Goal: Task Accomplishment & Management: Complete application form

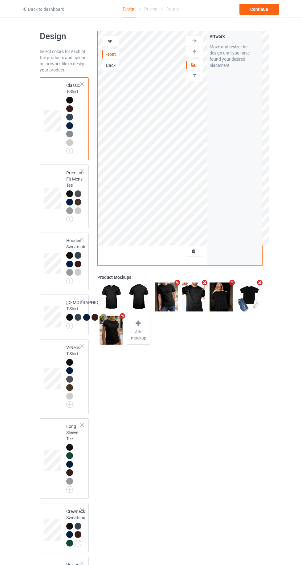
click at [0, 0] on img at bounding box center [0, 0] width 0 height 0
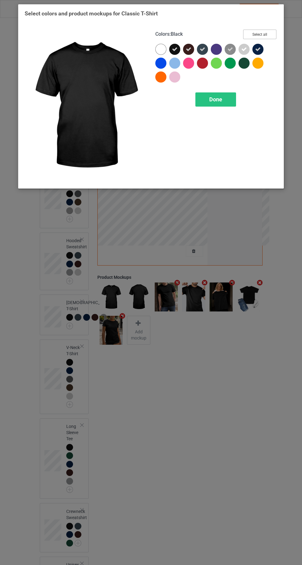
click at [275, 36] on button "Select all" at bounding box center [259, 35] width 33 height 10
click at [174, 49] on icon at bounding box center [175, 50] width 6 height 6
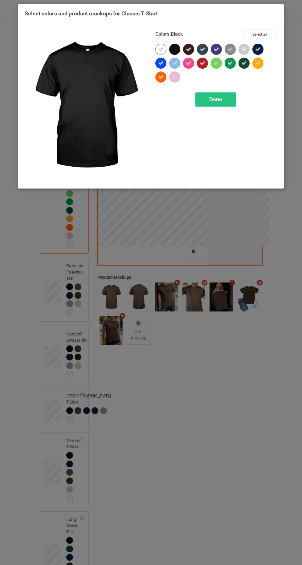
click at [157, 49] on div at bounding box center [160, 49] width 11 height 11
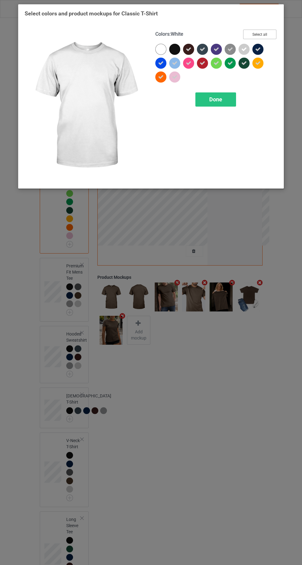
click at [272, 32] on button "Select all" at bounding box center [259, 35] width 33 height 10
click at [265, 35] on button "Reset to Default" at bounding box center [254, 35] width 45 height 10
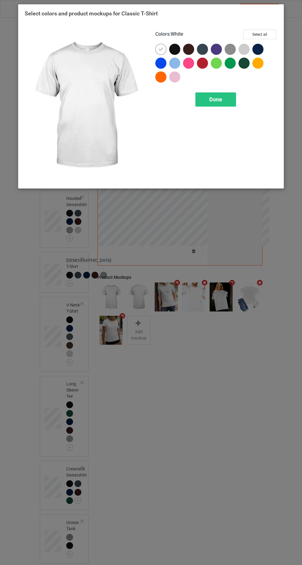
click at [170, 51] on div at bounding box center [174, 49] width 11 height 11
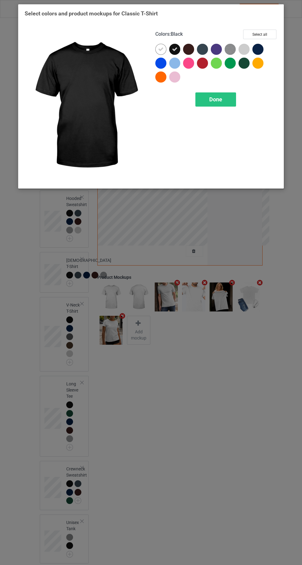
click at [161, 49] on icon at bounding box center [161, 50] width 6 height 6
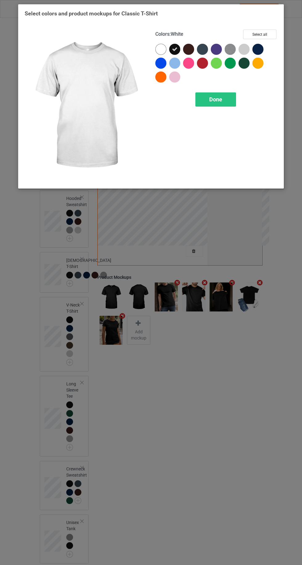
click at [193, 50] on div at bounding box center [188, 49] width 11 height 11
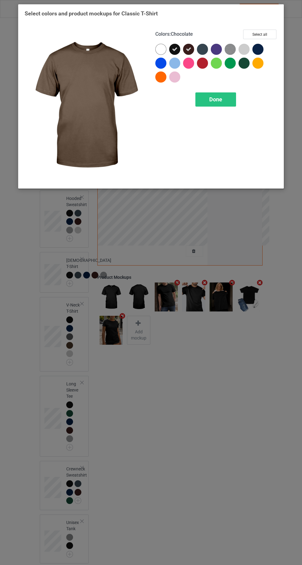
click at [225, 98] on div "Done" at bounding box center [215, 99] width 41 height 14
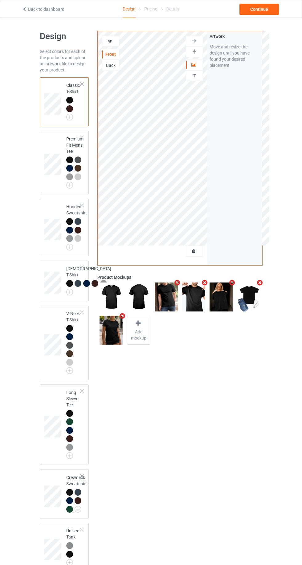
click at [0, 0] on img at bounding box center [0, 0] width 0 height 0
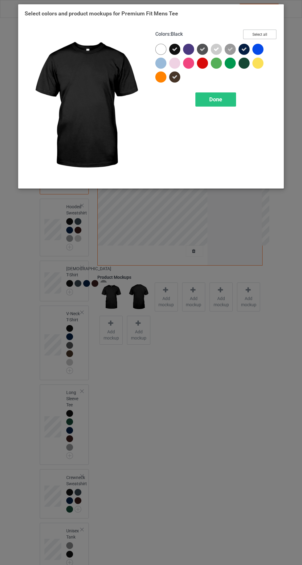
click at [269, 33] on button "Select all" at bounding box center [259, 35] width 33 height 10
click at [266, 37] on button "Reset to Default" at bounding box center [254, 35] width 45 height 10
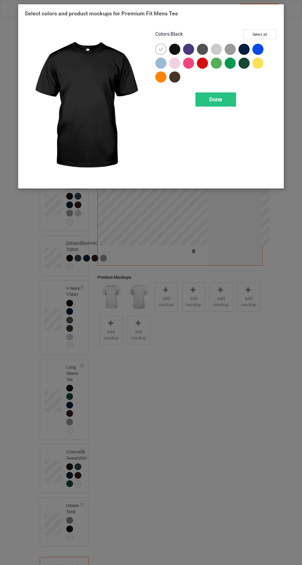
click at [177, 53] on div at bounding box center [174, 49] width 11 height 11
click at [157, 49] on div at bounding box center [160, 49] width 11 height 11
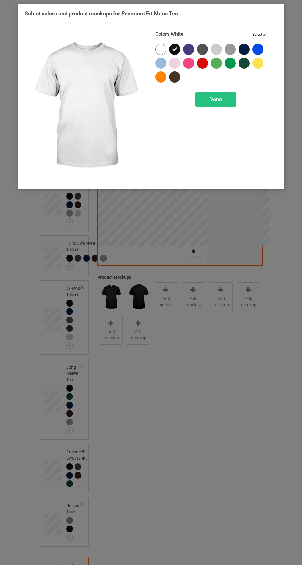
click at [248, 48] on div at bounding box center [243, 49] width 11 height 11
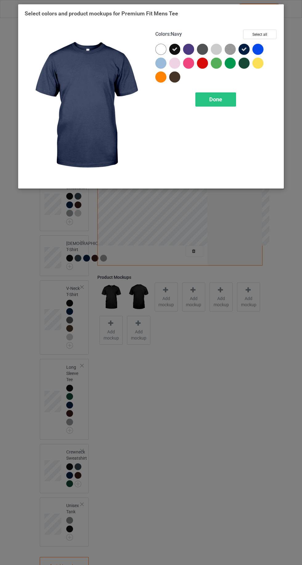
click at [217, 99] on span "Done" at bounding box center [215, 99] width 13 height 6
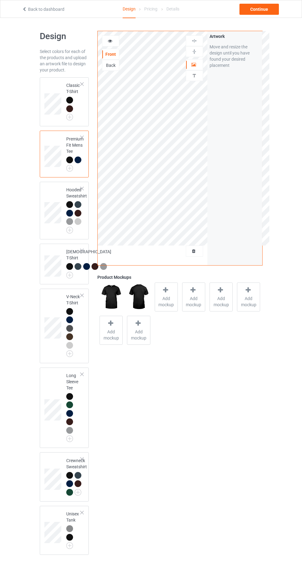
click at [0, 0] on img at bounding box center [0, 0] width 0 height 0
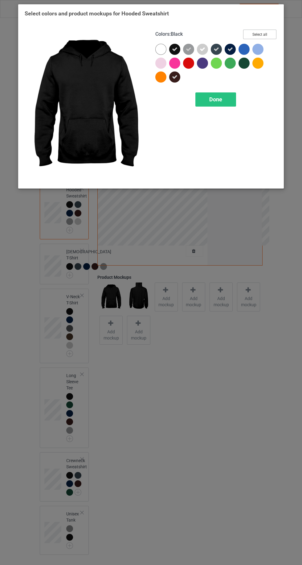
click at [267, 31] on button "Select all" at bounding box center [259, 35] width 33 height 10
click at [269, 33] on button "Reset to Default" at bounding box center [254, 35] width 45 height 10
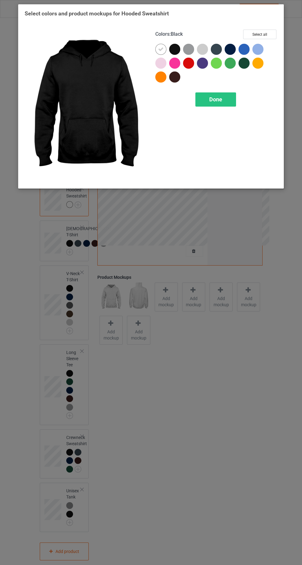
click at [176, 52] on div at bounding box center [174, 49] width 11 height 11
click at [161, 49] on icon at bounding box center [161, 50] width 6 height 6
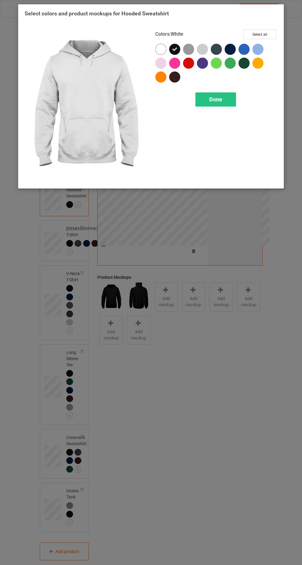
click at [211, 96] on span "Done" at bounding box center [215, 99] width 13 height 6
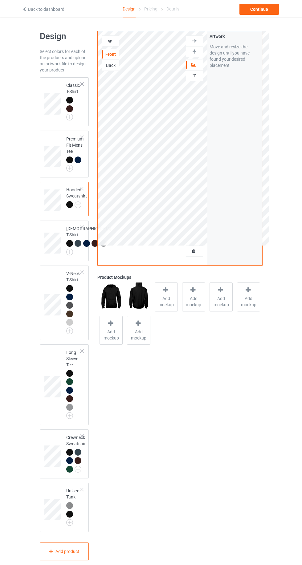
click at [0, 0] on img at bounding box center [0, 0] width 0 height 0
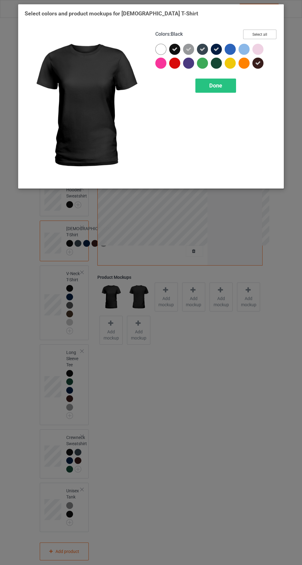
click at [270, 33] on button "Select all" at bounding box center [259, 35] width 33 height 10
click at [267, 30] on button "Reset to Default" at bounding box center [254, 35] width 45 height 10
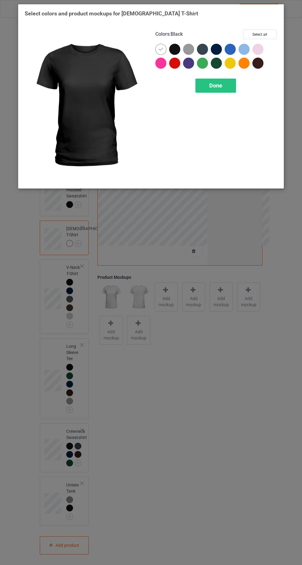
click at [177, 46] on div at bounding box center [174, 49] width 11 height 11
click at [161, 50] on icon at bounding box center [161, 50] width 6 height 6
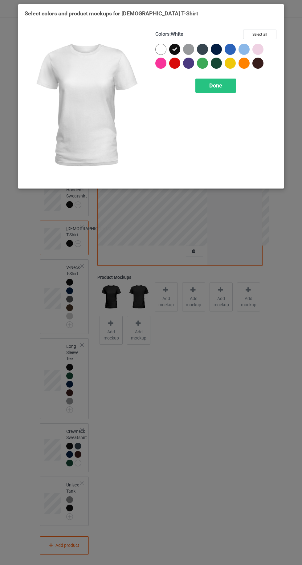
click at [220, 85] on span "Done" at bounding box center [215, 85] width 13 height 6
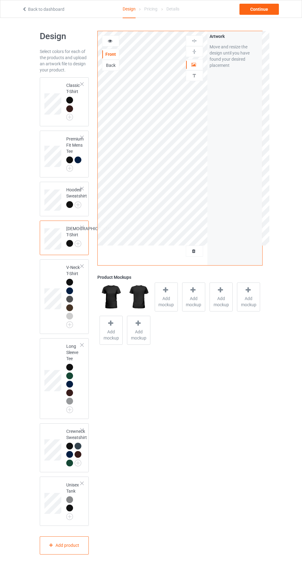
click at [0, 0] on img at bounding box center [0, 0] width 0 height 0
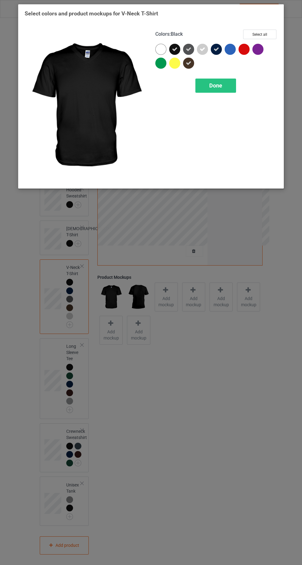
click at [220, 56] on div at bounding box center [218, 51] width 14 height 14
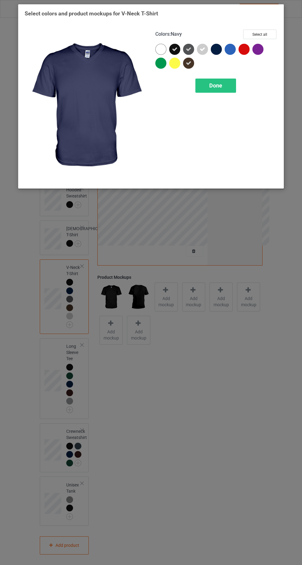
click at [189, 63] on icon at bounding box center [189, 63] width 6 height 6
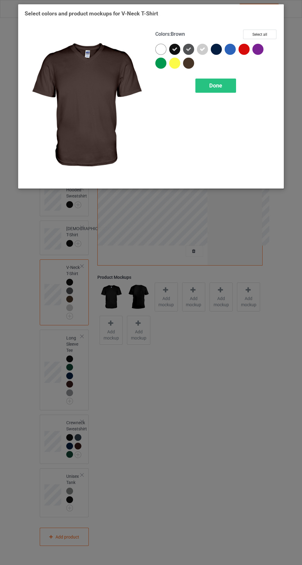
click at [189, 49] on icon at bounding box center [189, 50] width 6 height 6
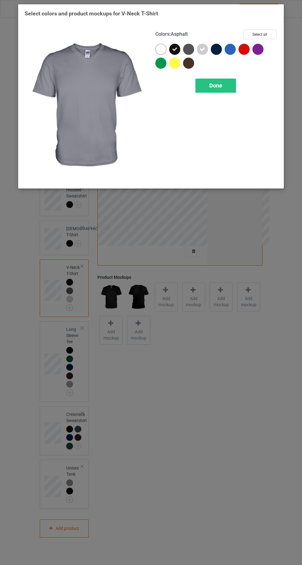
click at [211, 50] on div at bounding box center [216, 49] width 11 height 11
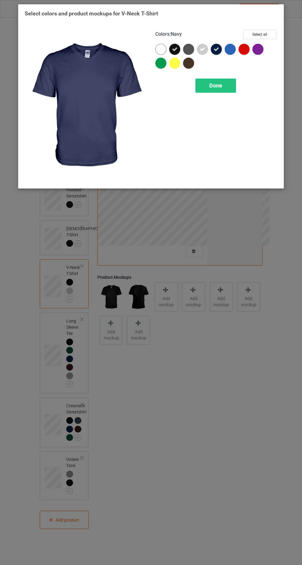
click at [215, 85] on span "Done" at bounding box center [215, 85] width 13 height 6
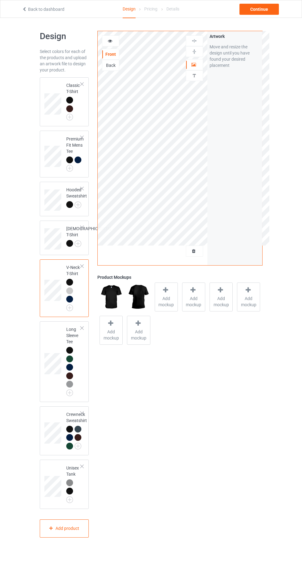
click at [0, 0] on img at bounding box center [0, 0] width 0 height 0
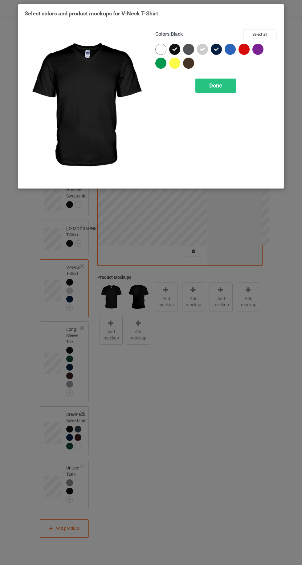
click at [203, 49] on icon at bounding box center [203, 50] width 6 height 6
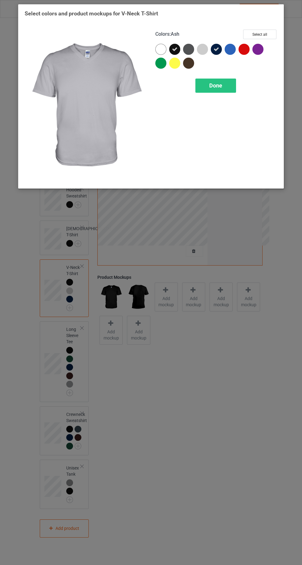
click at [214, 85] on span "Done" at bounding box center [215, 85] width 13 height 6
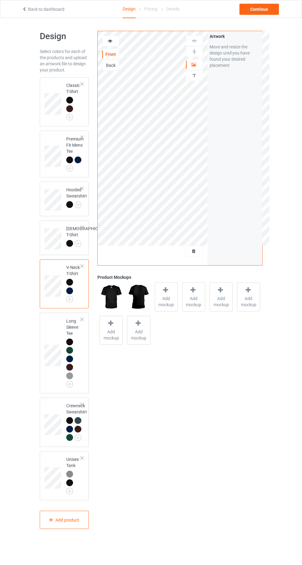
click at [72, 381] on div at bounding box center [70, 376] width 9 height 9
click at [0, 0] on img at bounding box center [0, 0] width 0 height 0
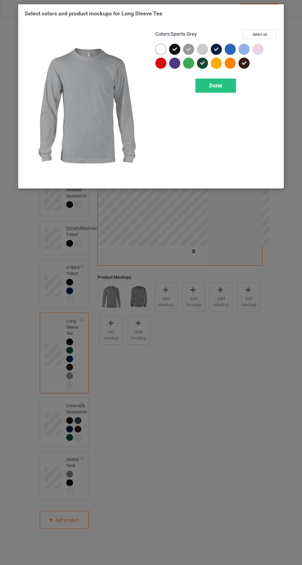
click at [189, 50] on icon at bounding box center [189, 50] width 6 height 6
click at [244, 63] on icon at bounding box center [244, 63] width 6 height 6
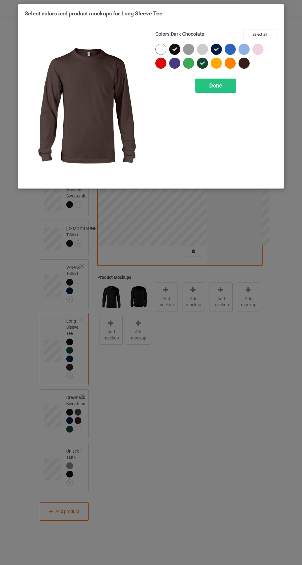
click at [202, 63] on icon at bounding box center [203, 63] width 6 height 6
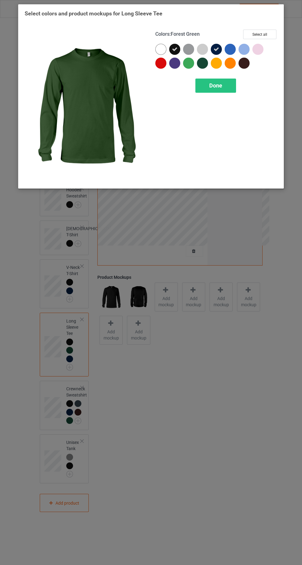
click at [219, 87] on span "Done" at bounding box center [215, 85] width 13 height 6
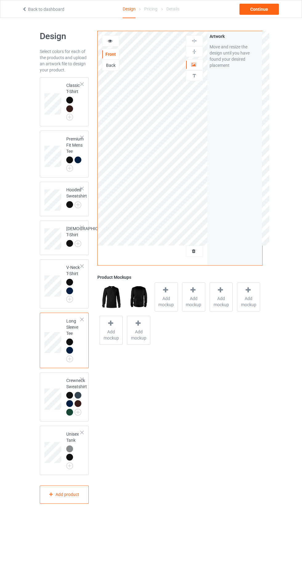
click at [0, 0] on img at bounding box center [0, 0] width 0 height 0
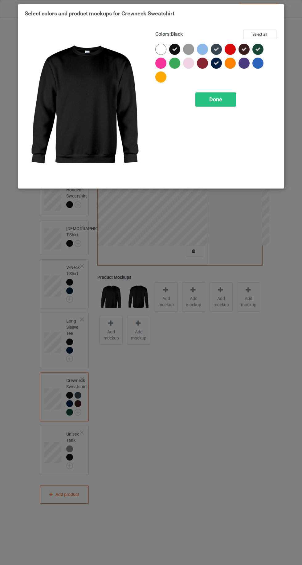
click at [258, 49] on icon at bounding box center [258, 50] width 6 height 6
click at [263, 49] on div at bounding box center [257, 49] width 11 height 11
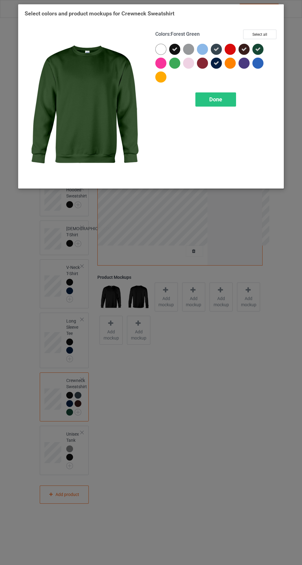
click at [243, 49] on icon at bounding box center [244, 50] width 6 height 6
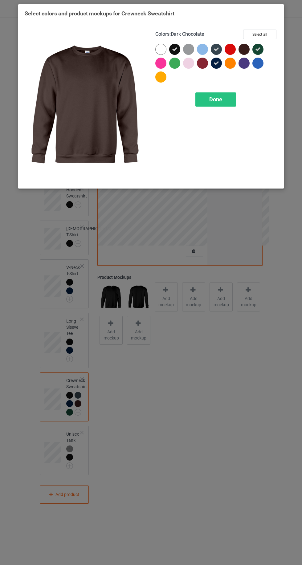
click at [258, 49] on icon at bounding box center [258, 50] width 6 height 6
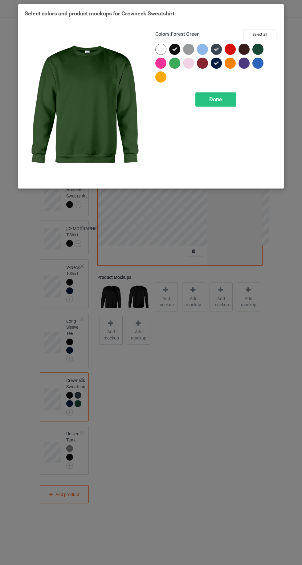
click at [219, 68] on div at bounding box center [218, 65] width 14 height 14
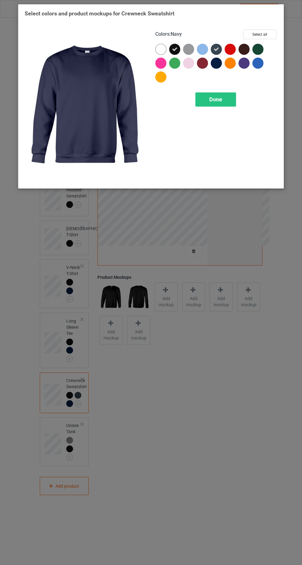
click at [216, 49] on icon at bounding box center [216, 50] width 6 height 6
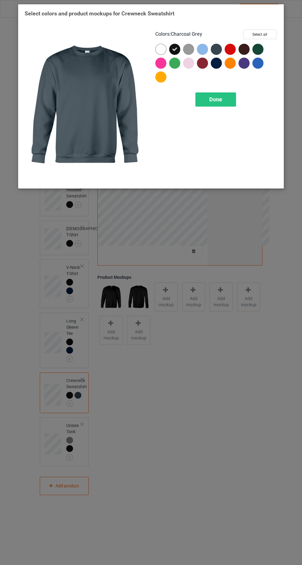
click at [227, 93] on div "Done" at bounding box center [215, 99] width 41 height 14
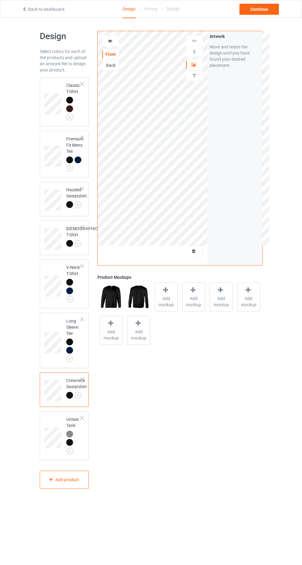
click at [0, 0] on img at bounding box center [0, 0] width 0 height 0
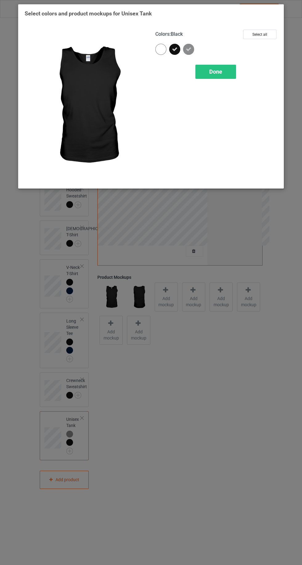
click at [189, 49] on icon at bounding box center [189, 50] width 6 height 6
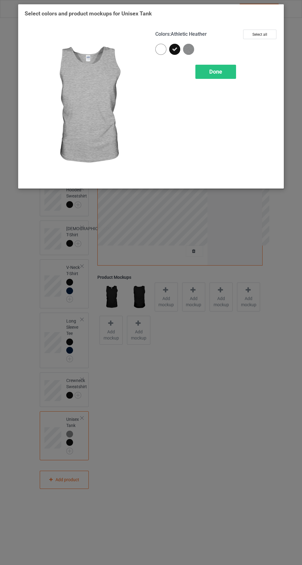
click at [214, 68] on div "Done" at bounding box center [215, 72] width 41 height 14
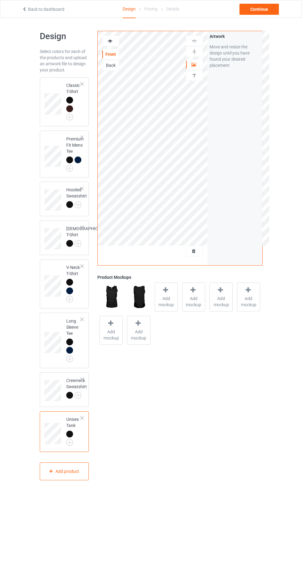
click at [69, 108] on div at bounding box center [69, 108] width 7 height 7
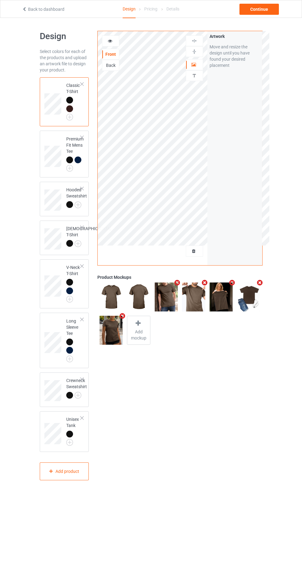
click at [197, 253] on div at bounding box center [194, 251] width 17 height 6
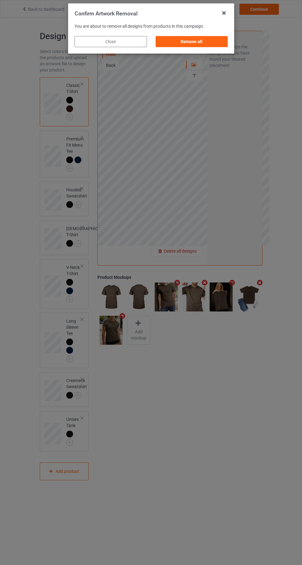
click at [191, 252] on div "Confirm Artwork Removal You are about to remove all designs from products in th…" at bounding box center [151, 282] width 302 height 565
click at [175, 44] on div "Remove all" at bounding box center [191, 41] width 72 height 11
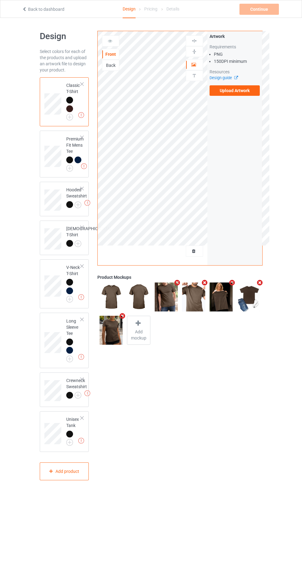
click at [0, 0] on img at bounding box center [0, 0] width 0 height 0
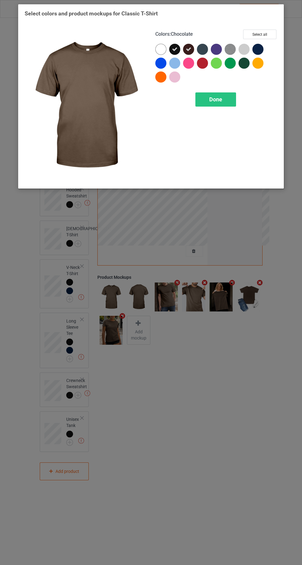
click at [188, 49] on icon at bounding box center [189, 50] width 6 height 6
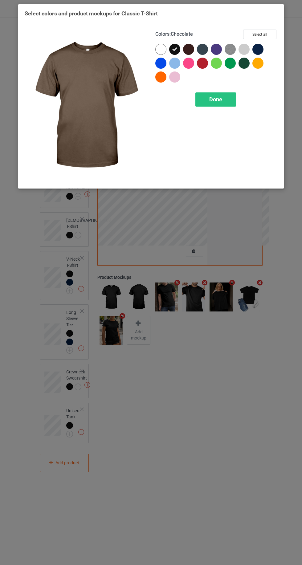
click at [207, 104] on div "Done" at bounding box center [215, 99] width 41 height 14
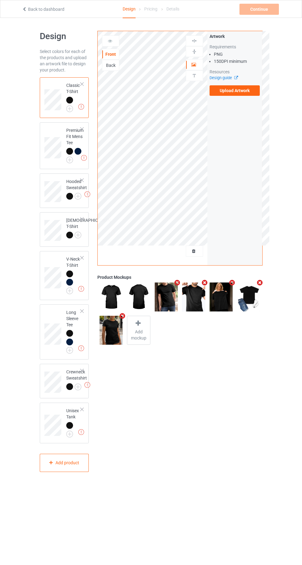
click at [223, 93] on label "Upload Artwork" at bounding box center [234, 90] width 51 height 10
click at [0, 0] on input "Upload Artwork" at bounding box center [0, 0] width 0 height 0
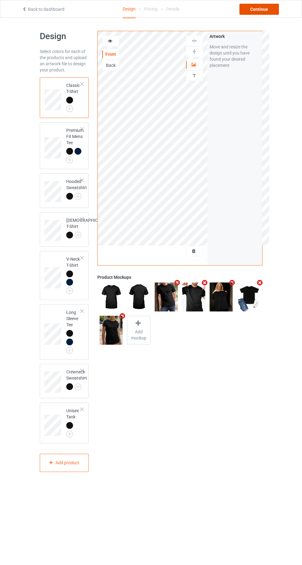
click at [270, 12] on div "Continue" at bounding box center [258, 9] width 39 height 11
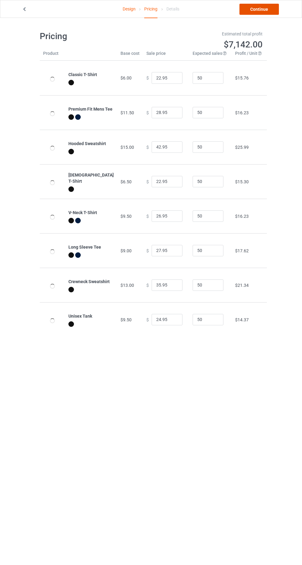
click at [264, 7] on link "Continue" at bounding box center [258, 9] width 39 height 11
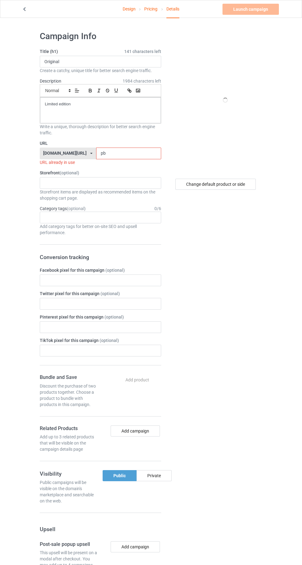
click at [112, 153] on input "pb" at bounding box center [128, 154] width 65 height 12
type input "p"
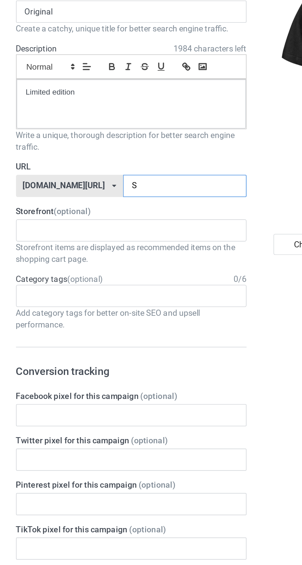
type input "Ss"
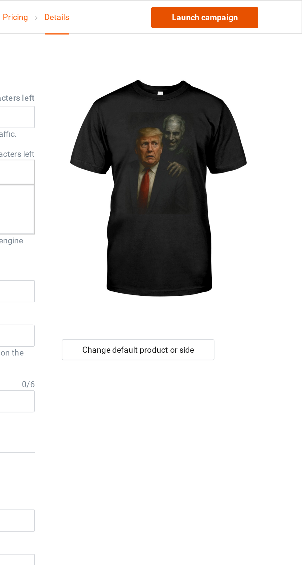
click at [235, 10] on link "Launch campaign" at bounding box center [250, 9] width 56 height 11
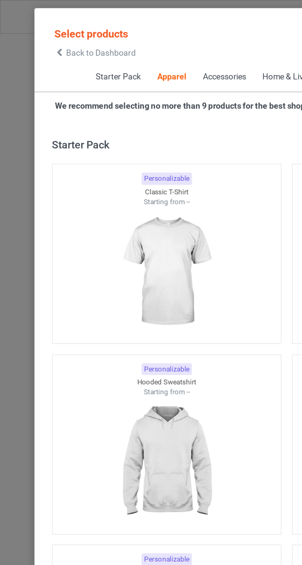
scroll to position [330, 0]
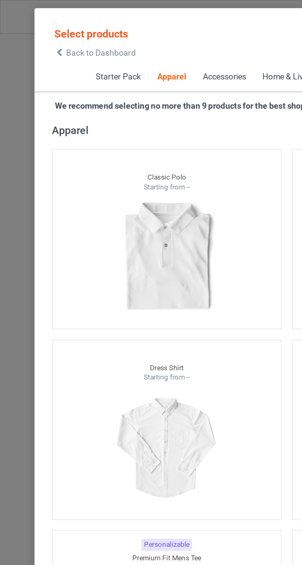
click at [36, 29] on span "Back to Dashboard" at bounding box center [53, 27] width 37 height 5
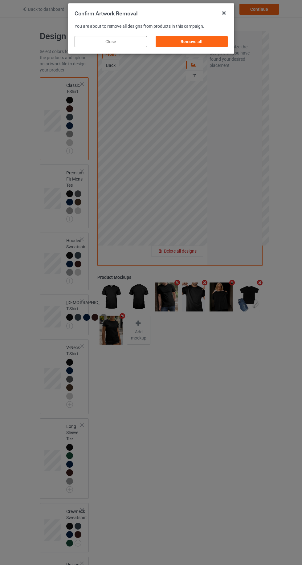
click at [218, 39] on div "Remove all" at bounding box center [191, 41] width 72 height 11
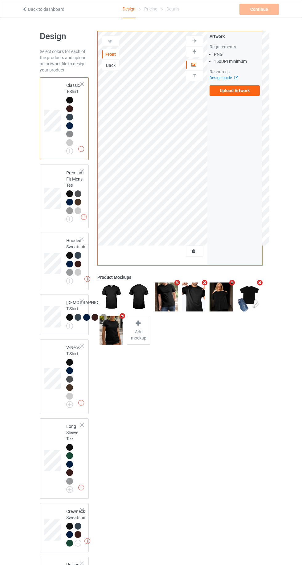
click at [247, 90] on label "Upload Artwork" at bounding box center [234, 90] width 51 height 10
click at [0, 0] on input "Upload Artwork" at bounding box center [0, 0] width 0 height 0
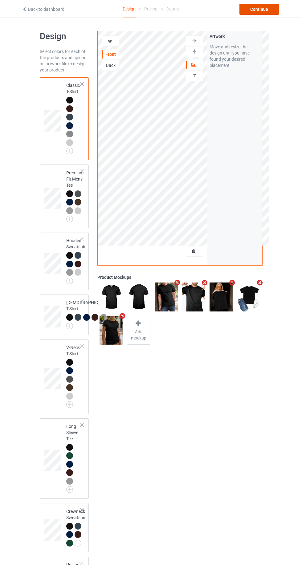
click at [275, 12] on div "Continue" at bounding box center [258, 9] width 39 height 11
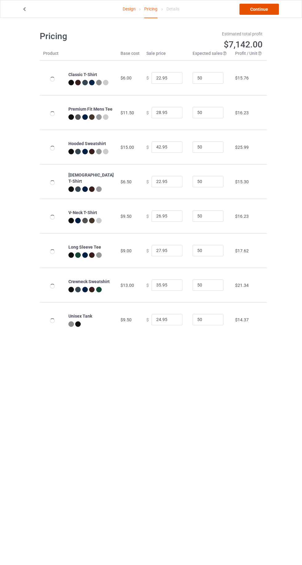
click at [266, 14] on link "Continue" at bounding box center [258, 9] width 39 height 11
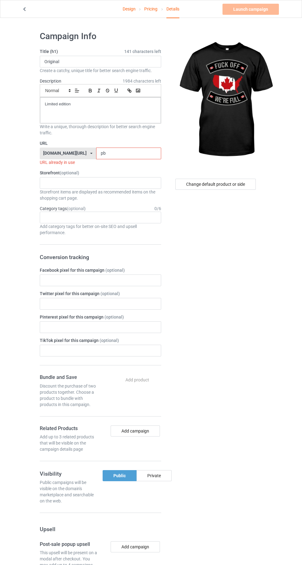
click at [102, 152] on input "pb" at bounding box center [128, 154] width 65 height 12
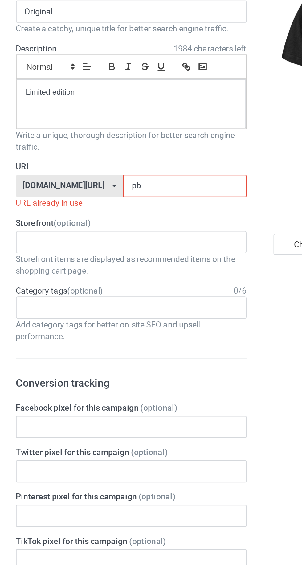
click at [104, 155] on input "pb" at bounding box center [128, 154] width 65 height 12
type input "p"
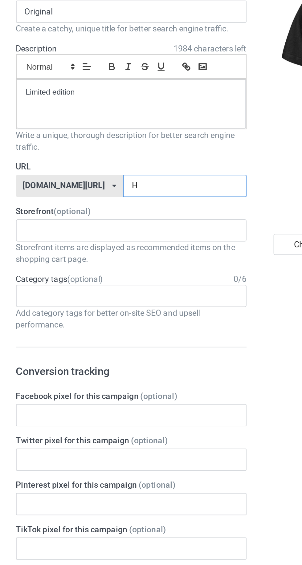
type input "Hj"
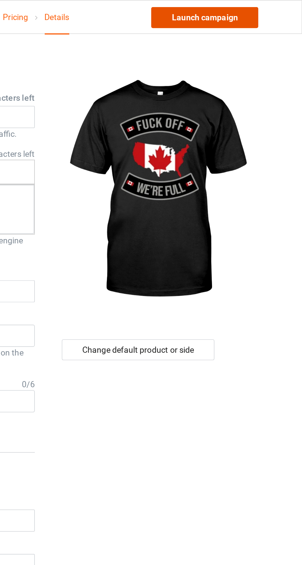
click at [238, 14] on link "Launch campaign" at bounding box center [250, 9] width 56 height 11
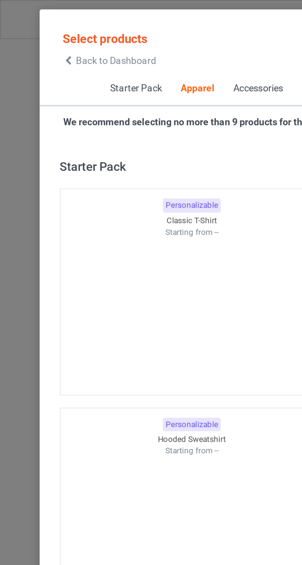
scroll to position [330, 0]
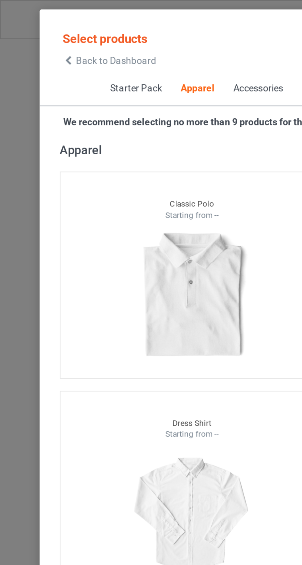
click at [32, 28] on icon at bounding box center [31, 28] width 5 height 4
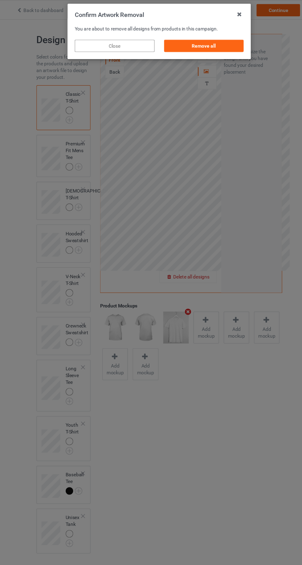
click at [176, 37] on div "Remove all" at bounding box center [191, 41] width 72 height 11
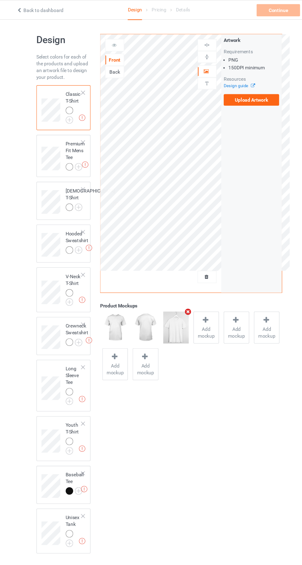
click at [233, 93] on label "Upload Artwork" at bounding box center [234, 90] width 51 height 10
click at [0, 0] on input "Upload Artwork" at bounding box center [0, 0] width 0 height 0
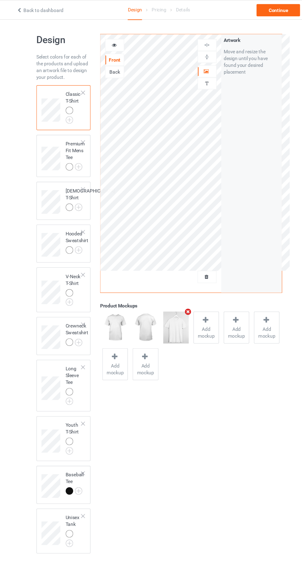
click at [198, 69] on div "Artwork" at bounding box center [194, 64] width 17 height 11
click at [262, 12] on div "Continue" at bounding box center [258, 9] width 39 height 11
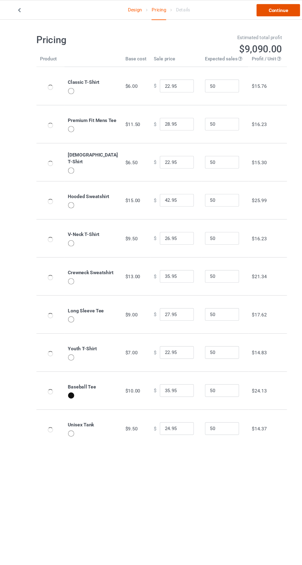
click at [261, 13] on link "Continue" at bounding box center [258, 9] width 39 height 11
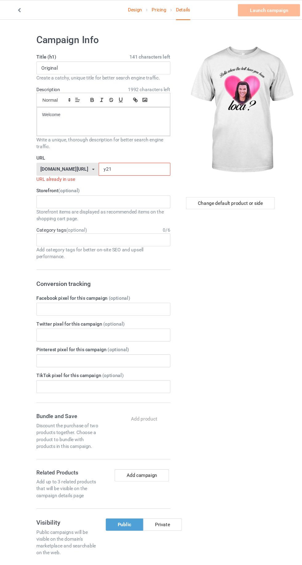
click at [124, 153] on input "y21" at bounding box center [128, 154] width 65 height 12
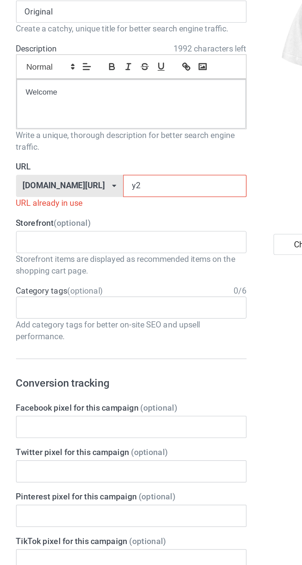
type input "y"
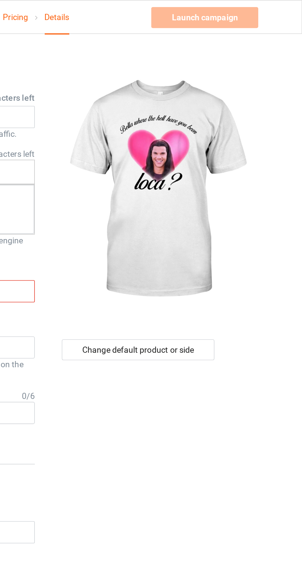
type input "146"
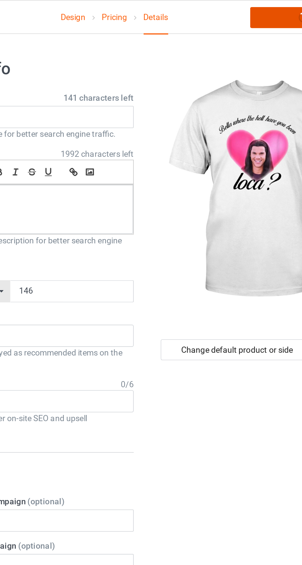
click at [230, 11] on link "Launch campaign" at bounding box center [250, 9] width 56 height 11
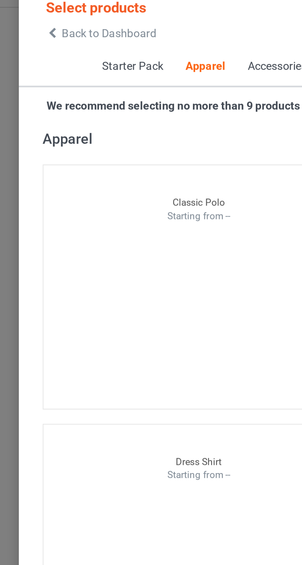
scroll to position [328, 0]
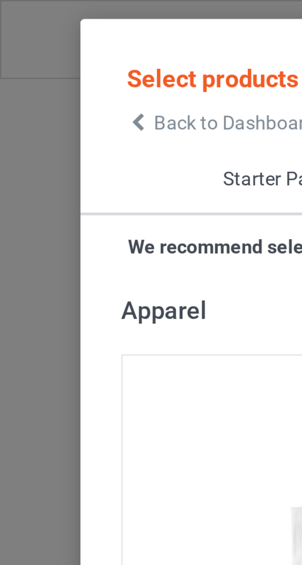
click at [31, 29] on icon at bounding box center [31, 28] width 5 height 4
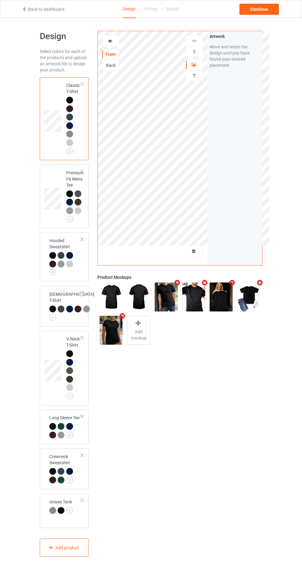
click at [230, 90] on div "Artwork Move and resize the design until you have found your desired placement" at bounding box center [234, 148] width 55 height 234
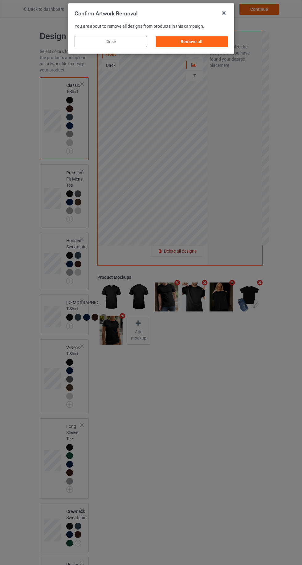
click at [169, 44] on div "Remove all" at bounding box center [191, 41] width 72 height 11
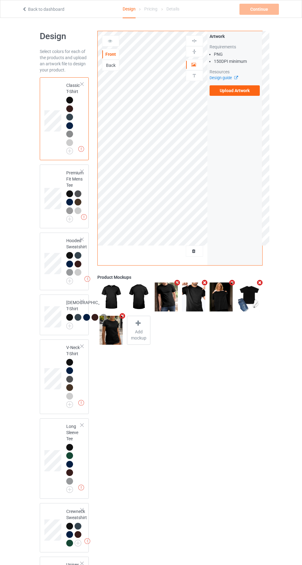
click at [234, 91] on label "Upload Artwork" at bounding box center [234, 90] width 51 height 10
click at [0, 0] on input "Upload Artwork" at bounding box center [0, 0] width 0 height 0
click at [230, 89] on label "Upload Artwork" at bounding box center [234, 90] width 51 height 10
click at [0, 0] on input "Upload Artwork" at bounding box center [0, 0] width 0 height 0
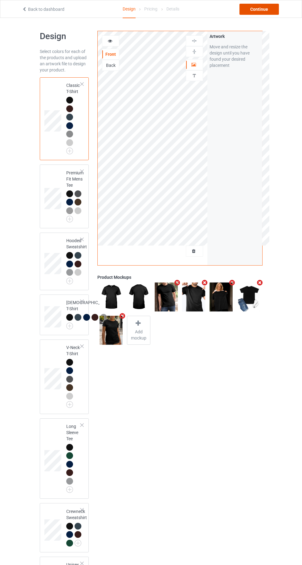
click at [259, 9] on div "Continue" at bounding box center [258, 9] width 39 height 11
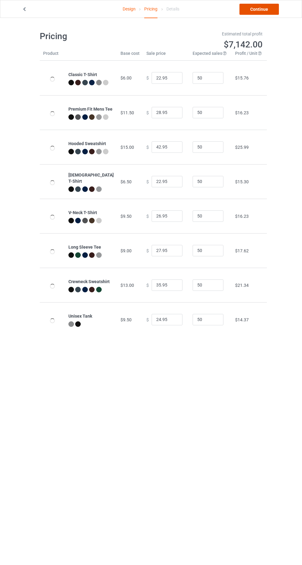
click at [262, 13] on link "Continue" at bounding box center [258, 9] width 39 height 11
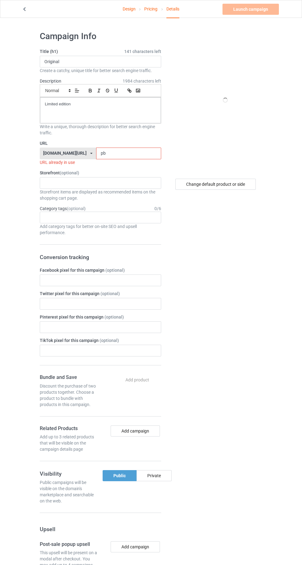
click at [121, 153] on input "pb" at bounding box center [128, 154] width 65 height 12
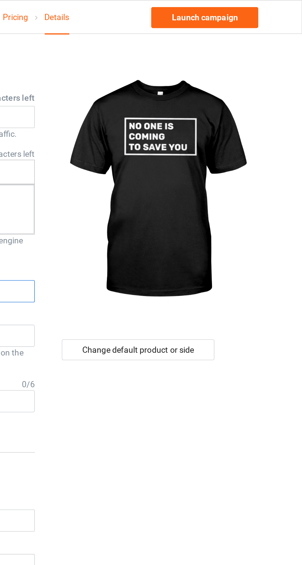
type input "pbu"
click at [239, 19] on div "Campaign Info Title (h1) 141 characters left Original Create a catchy, unique t…" at bounding box center [151, 374] width 223 height 713
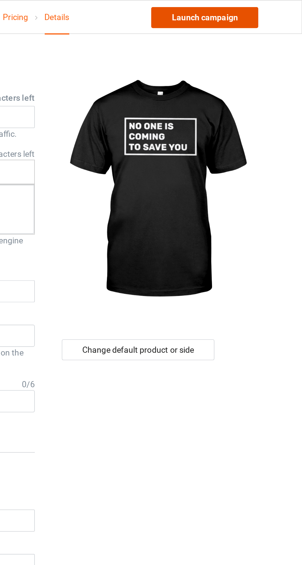
click at [230, 10] on link "Launch campaign" at bounding box center [250, 9] width 56 height 11
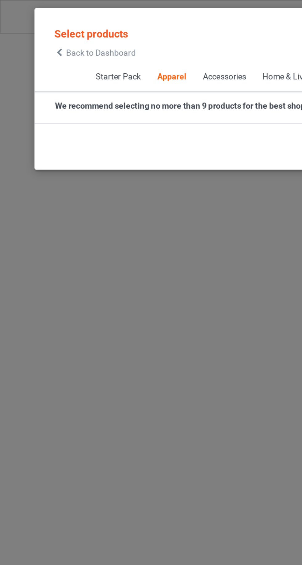
click at [34, 29] on icon at bounding box center [31, 28] width 5 height 4
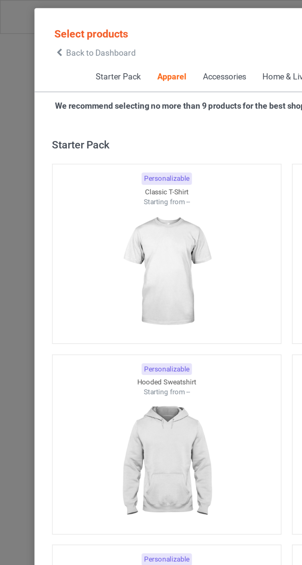
scroll to position [330, 0]
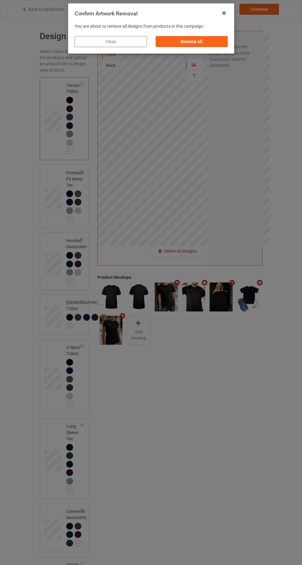
click at [179, 38] on div "Remove all" at bounding box center [191, 41] width 72 height 11
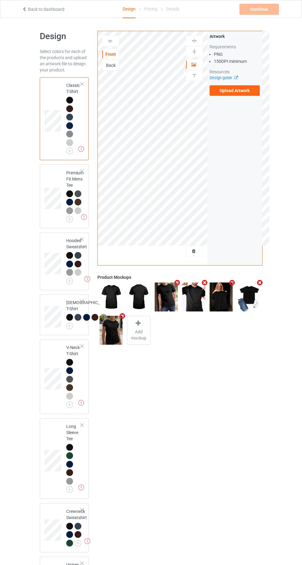
click at [235, 89] on label "Upload Artwork" at bounding box center [234, 90] width 51 height 10
click at [0, 0] on input "Upload Artwork" at bounding box center [0, 0] width 0 height 0
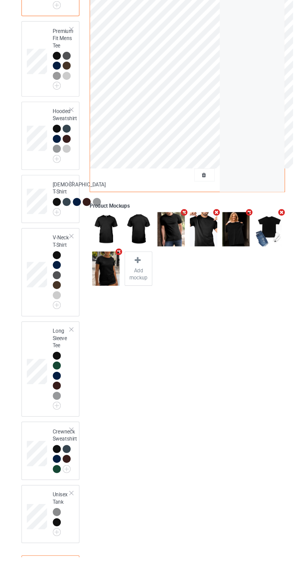
scroll to position [59, 0]
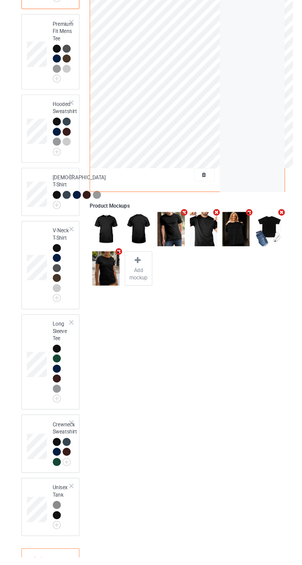
click at [68, 479] on div at bounding box center [69, 476] width 7 height 7
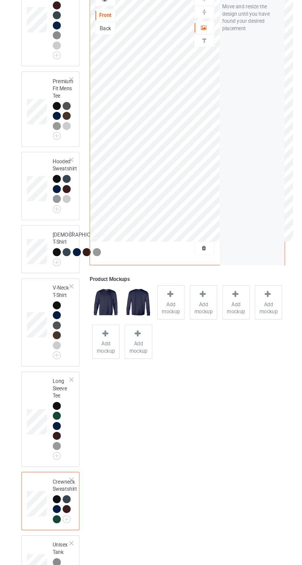
scroll to position [72, 0]
click at [74, 380] on div at bounding box center [70, 376] width 9 height 9
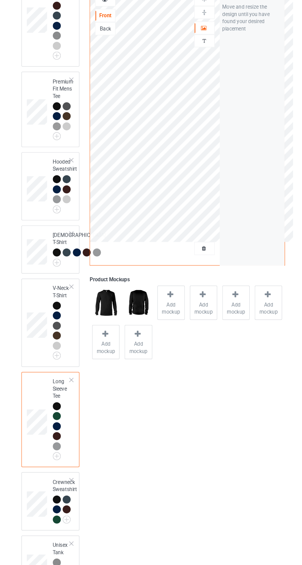
click at [162, 291] on span "Add mockup" at bounding box center [166, 292] width 22 height 12
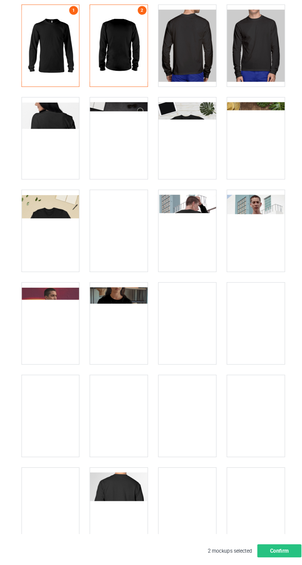
scroll to position [72, 0]
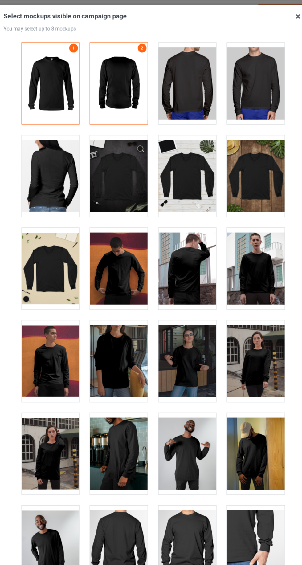
click at [188, 379] on div at bounding box center [180, 383] width 49 height 69
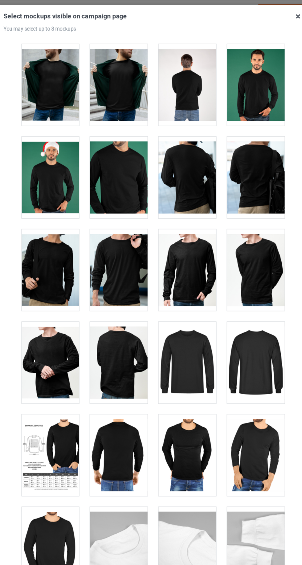
scroll to position [1017, 0]
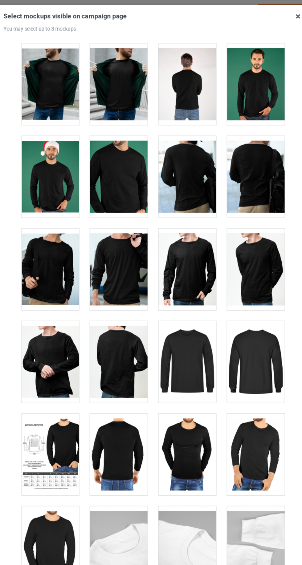
click at [138, 234] on div at bounding box center [122, 227] width 49 height 69
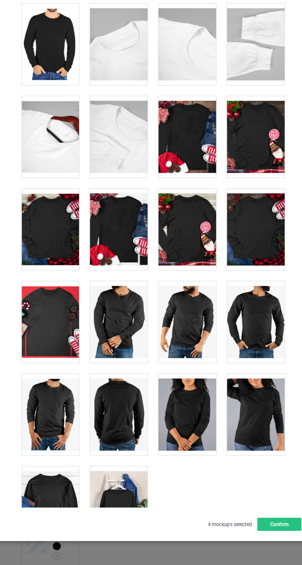
scroll to position [72, 0]
click at [181, 337] on div at bounding box center [180, 326] width 49 height 69
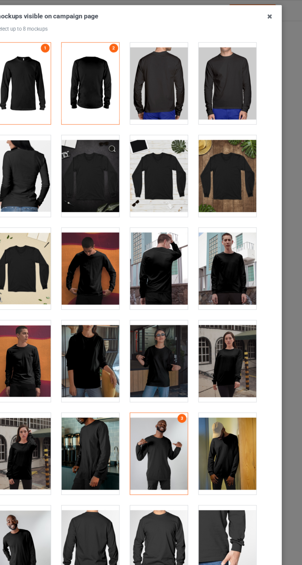
click at [274, 14] on icon at bounding box center [274, 14] width 10 height 10
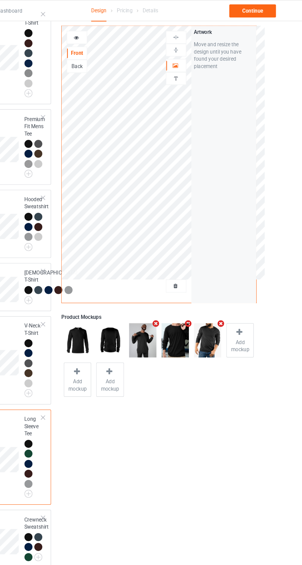
click at [66, 26] on div at bounding box center [70, 29] width 9 height 9
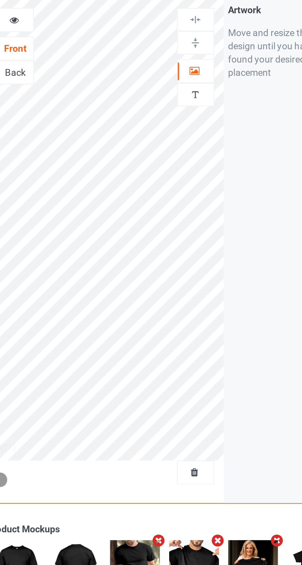
scroll to position [72, 0]
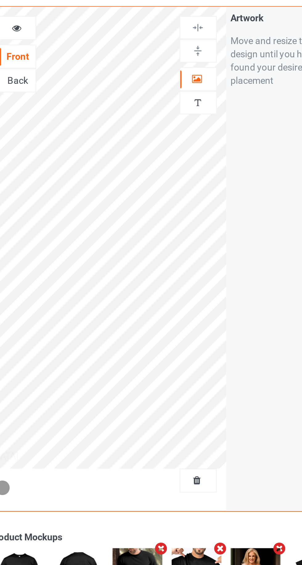
click at [197, 52] on div at bounding box center [194, 55] width 17 height 6
click at [114, 29] on div at bounding box center [110, 32] width 17 height 6
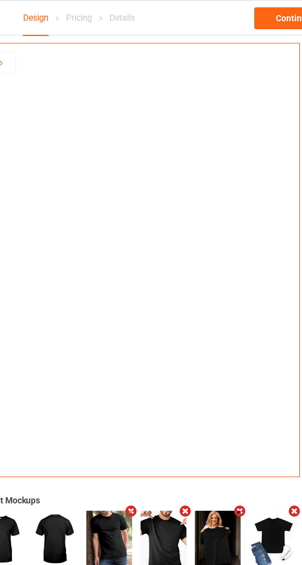
scroll to position [68, 0]
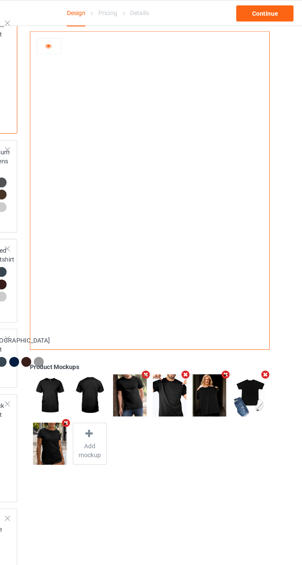
click at [116, 30] on div at bounding box center [110, 32] width 17 height 6
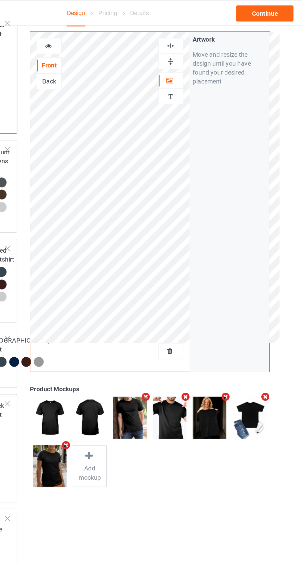
click at [228, 221] on div "Artwork Move and resize the design until you have found your desired placement" at bounding box center [234, 139] width 55 height 234
click at [108, 30] on icon at bounding box center [110, 31] width 5 height 4
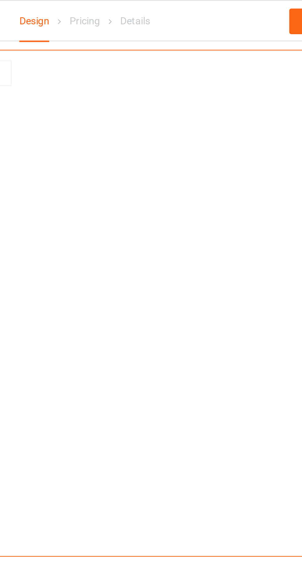
scroll to position [0, 0]
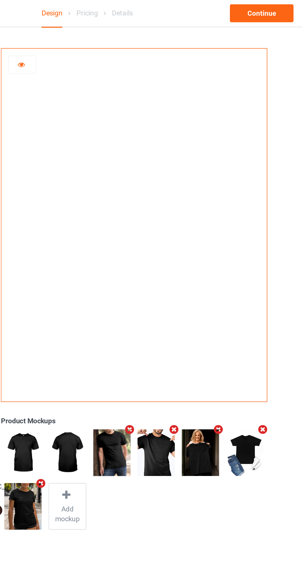
click at [110, 41] on icon at bounding box center [110, 40] width 5 height 4
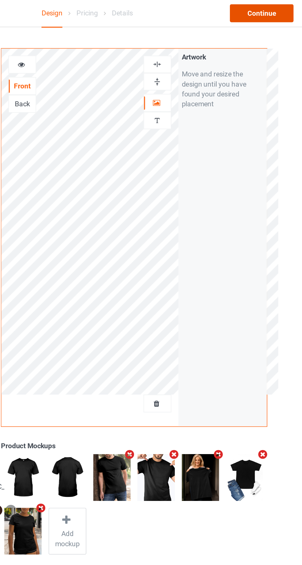
click at [260, 11] on div "Continue" at bounding box center [258, 9] width 39 height 11
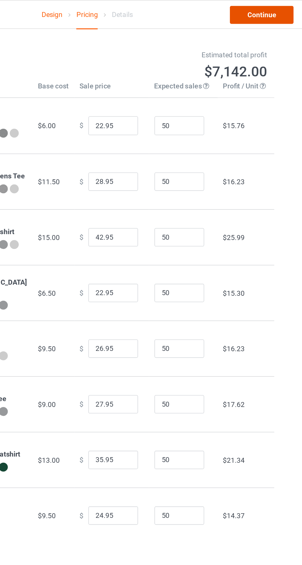
click at [255, 10] on link "Continue" at bounding box center [258, 9] width 39 height 11
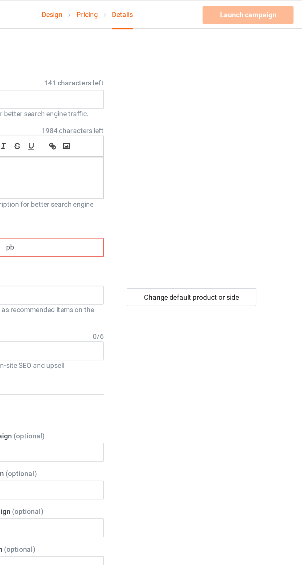
click at [126, 155] on input "pb" at bounding box center [128, 154] width 65 height 12
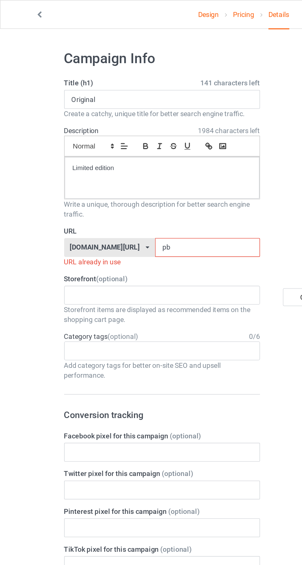
type input "pbb"
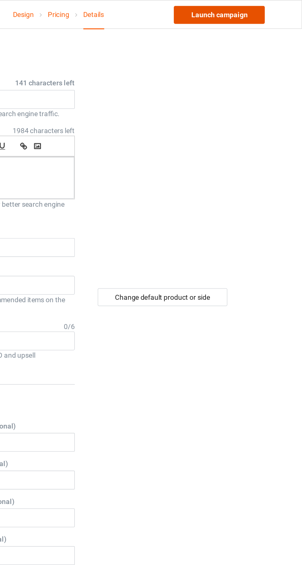
click at [240, 9] on link "Launch campaign" at bounding box center [250, 9] width 56 height 11
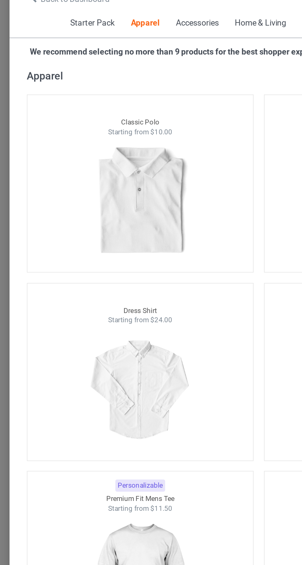
scroll to position [331, 0]
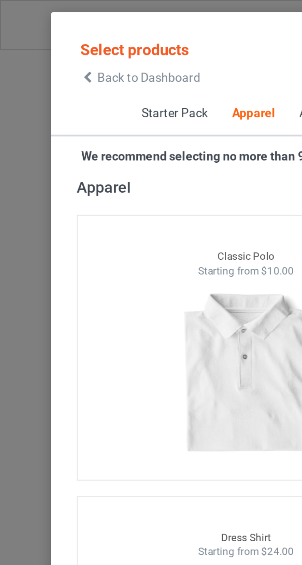
click at [38, 29] on span "Back to Dashboard" at bounding box center [53, 27] width 37 height 5
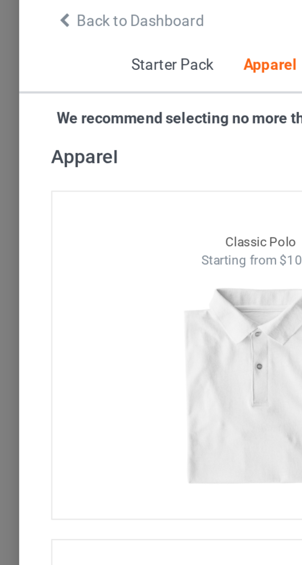
scroll to position [0, 0]
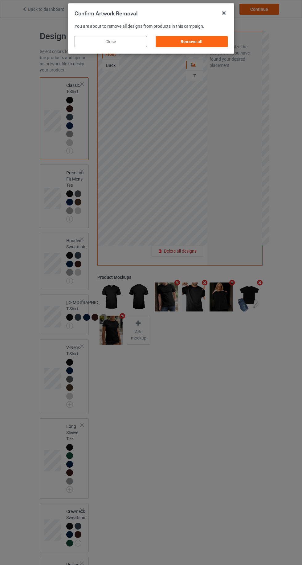
click at [207, 44] on div "Remove all" at bounding box center [191, 41] width 72 height 11
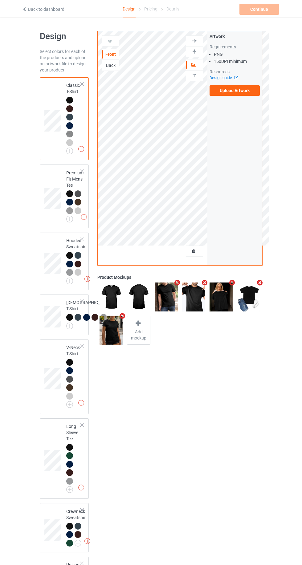
click at [246, 93] on label "Upload Artwork" at bounding box center [234, 90] width 51 height 10
click at [0, 0] on input "Upload Artwork" at bounding box center [0, 0] width 0 height 0
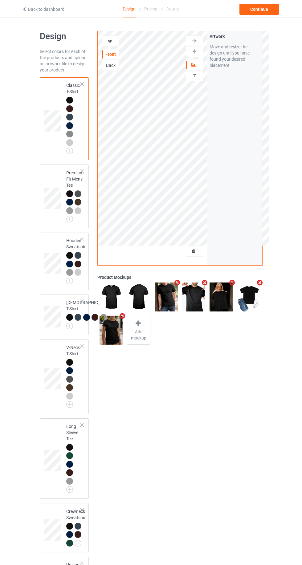
click at [197, 58] on div "Artwork Personalized text" at bounding box center [194, 59] width 17 height 48
click at [270, 9] on div "Continue" at bounding box center [258, 9] width 39 height 11
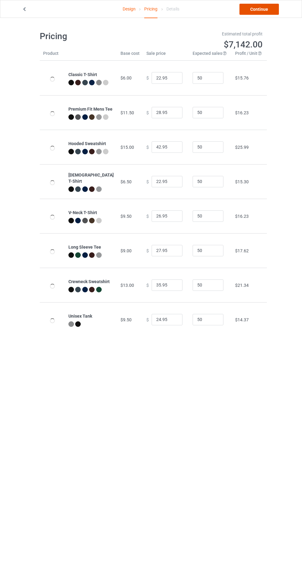
click at [270, 9] on link "Continue" at bounding box center [258, 9] width 39 height 11
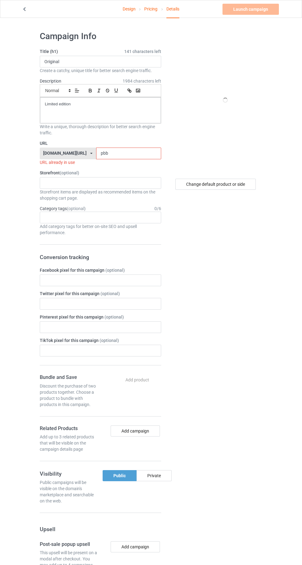
click at [121, 150] on input "pbb" at bounding box center [128, 154] width 65 height 12
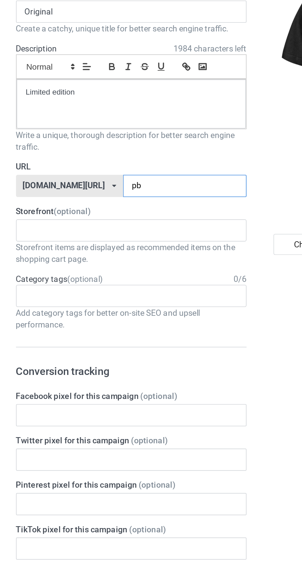
type input "pbm"
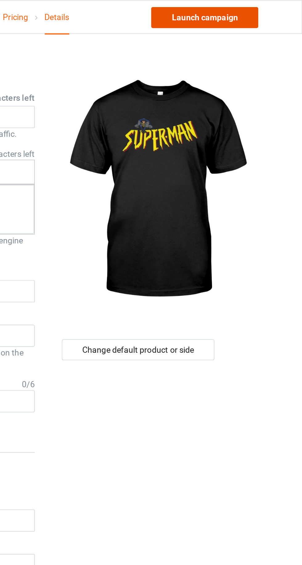
click at [258, 11] on link "Launch campaign" at bounding box center [250, 9] width 56 height 11
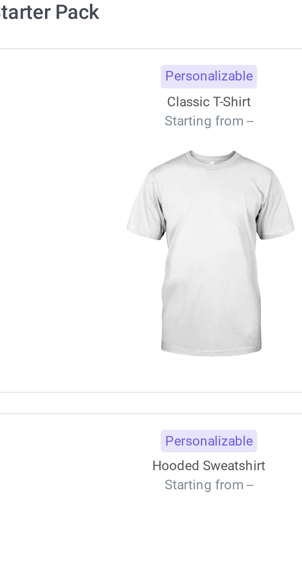
scroll to position [330, 0]
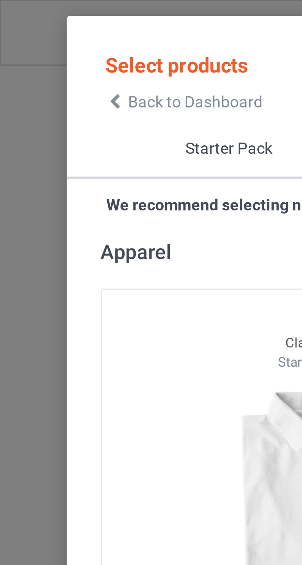
click at [34, 26] on div "Back to Dashboard" at bounding box center [50, 28] width 43 height 4
